Goal: Task Accomplishment & Management: Complete application form

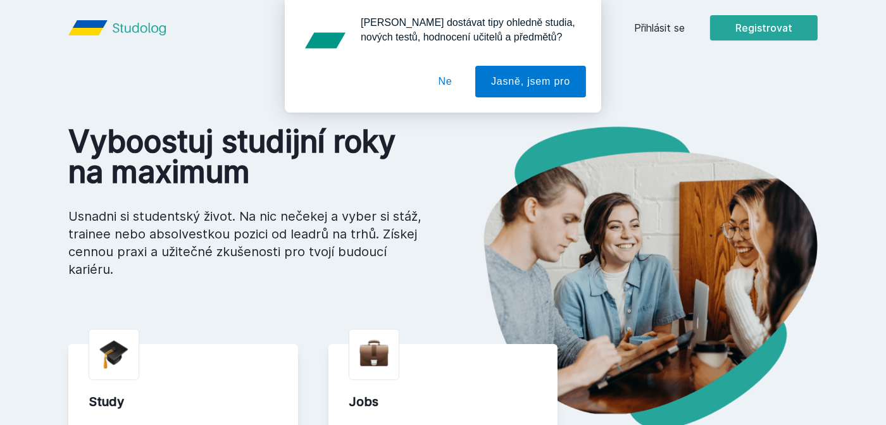
click at [449, 85] on button "Ne" at bounding box center [446, 82] width 46 height 32
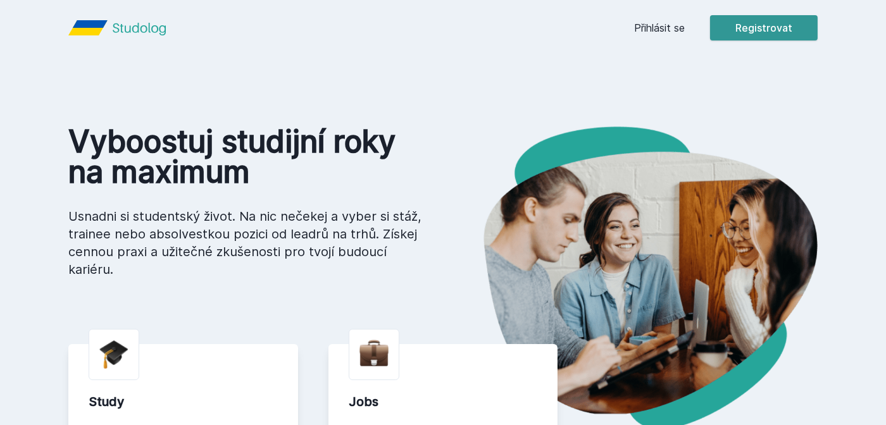
click at [750, 23] on button "Registrovat" at bounding box center [764, 27] width 108 height 25
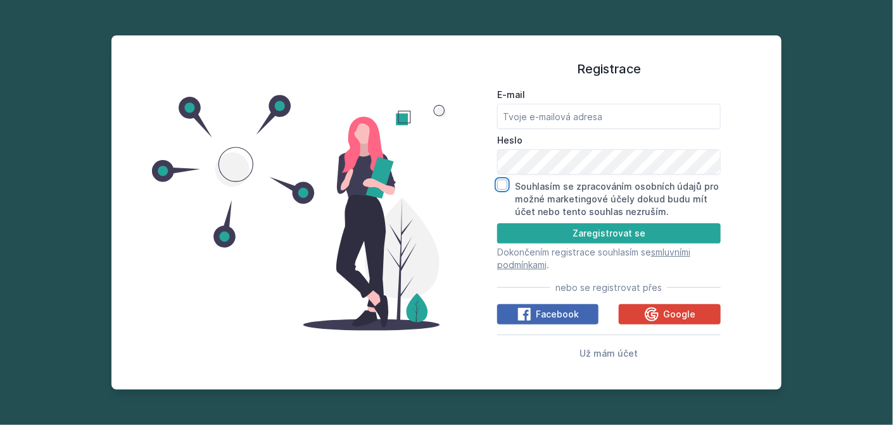
click at [500, 181] on input "Souhlasím se zpracováním osobních údajů pro možné marketingové účely dokud budu…" at bounding box center [502, 185] width 10 height 10
checkbox input "true"
click at [551, 118] on input "E-mail" at bounding box center [609, 116] width 224 height 25
type input "[EMAIL_ADDRESS][DOMAIN_NAME]"
click at [644, 314] on button "Google" at bounding box center [669, 315] width 101 height 20
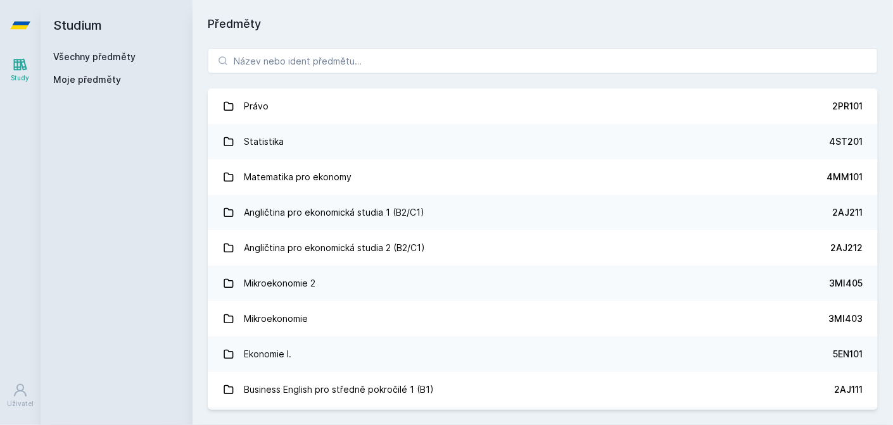
click at [70, 80] on span "Moje předměty" at bounding box center [87, 79] width 68 height 13
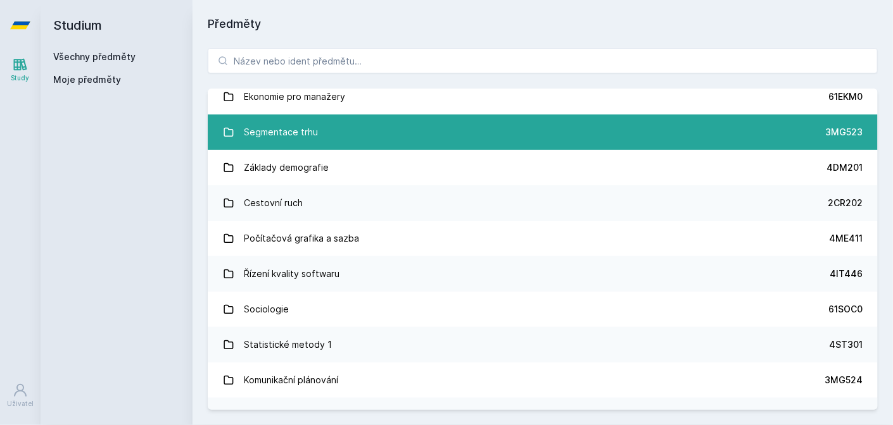
scroll to position [7693, 0]
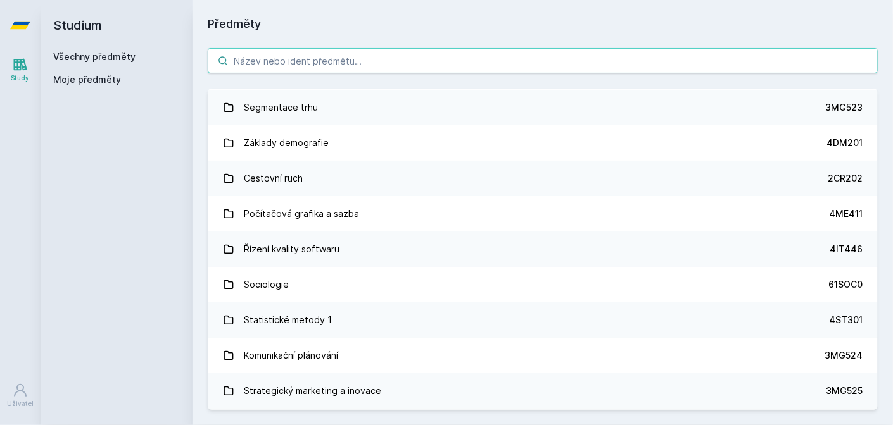
click at [456, 60] on input "search" at bounding box center [543, 60] width 670 height 25
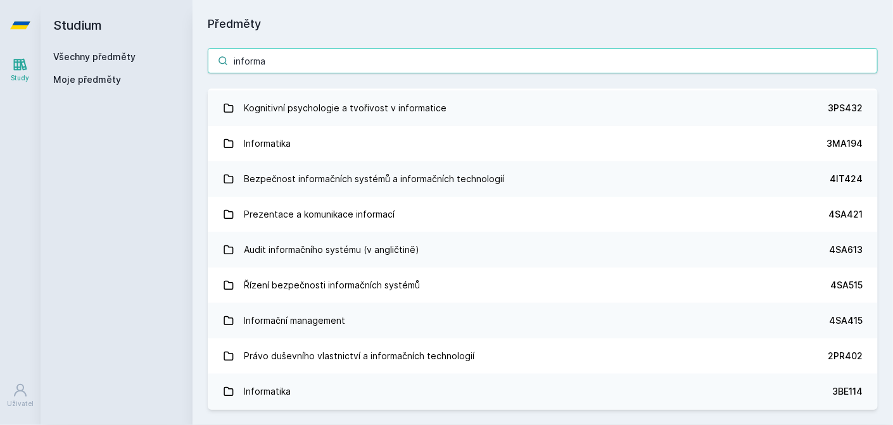
scroll to position [888, 0]
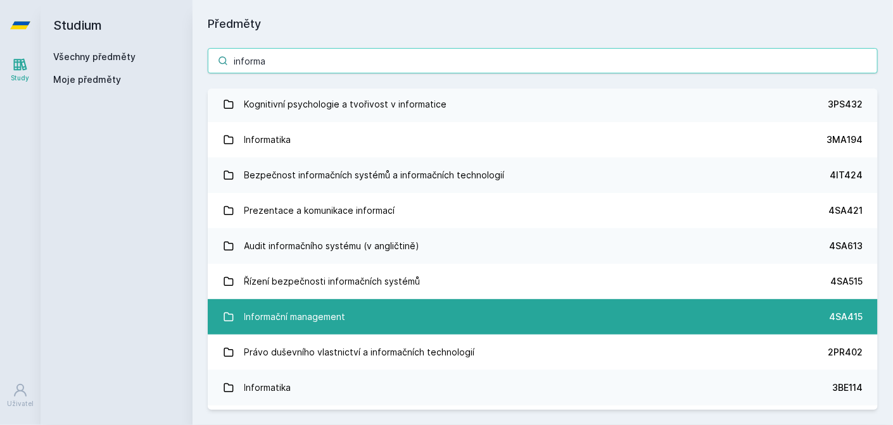
type input "informa"
click at [273, 318] on div "Informační management" at bounding box center [294, 317] width 101 height 25
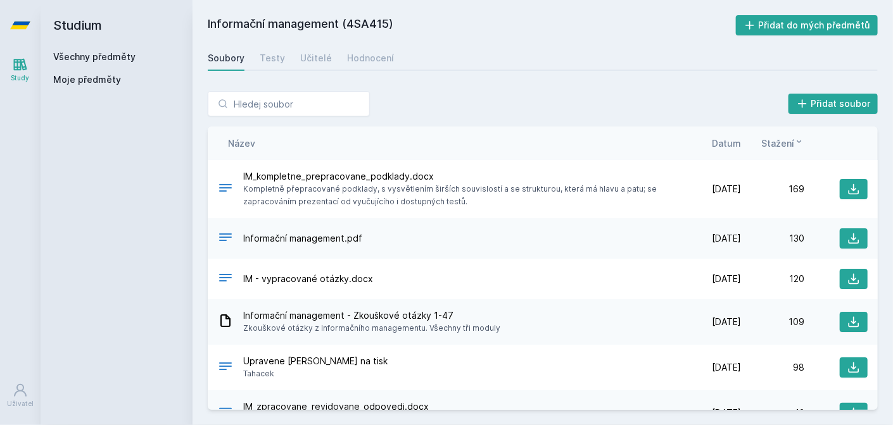
drag, startPoint x: 374, startPoint y: 199, endPoint x: 486, endPoint y: 80, distance: 163.5
click at [847, 186] on icon at bounding box center [853, 189] width 13 height 13
